Goal: Ask a question

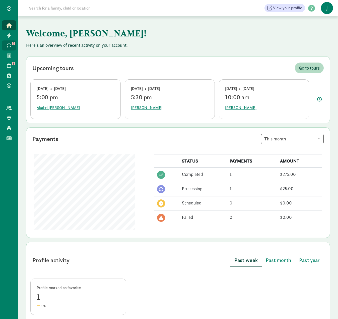
click at [10, 45] on icon at bounding box center [9, 45] width 5 height 5
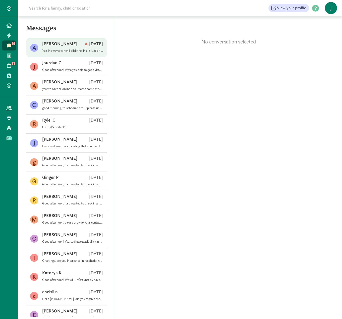
click at [71, 48] on div "[PERSON_NAME] M [DATE]" at bounding box center [72, 45] width 61 height 8
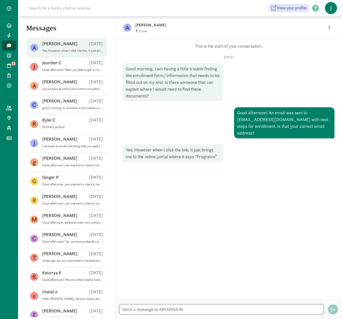
click at [157, 307] on textarea at bounding box center [221, 309] width 205 height 10
type textarea "Please check your email again."
